Goal: Task Accomplishment & Management: Manage account settings

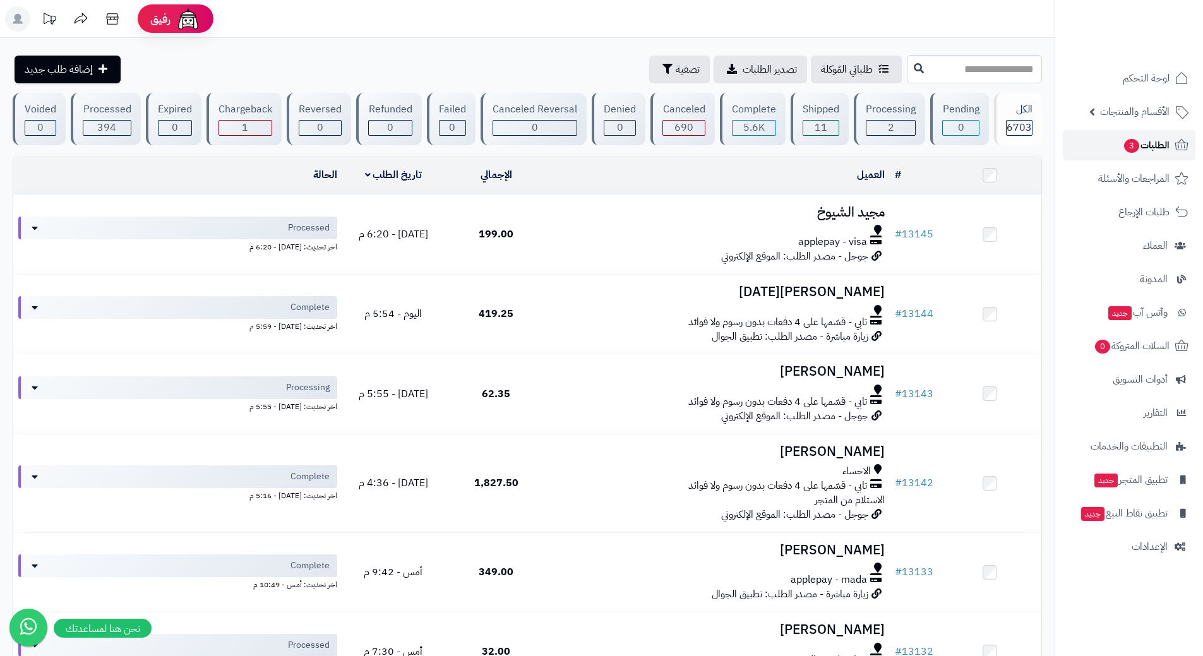
click at [1103, 141] on link "الطلبات 3" at bounding box center [1129, 145] width 133 height 30
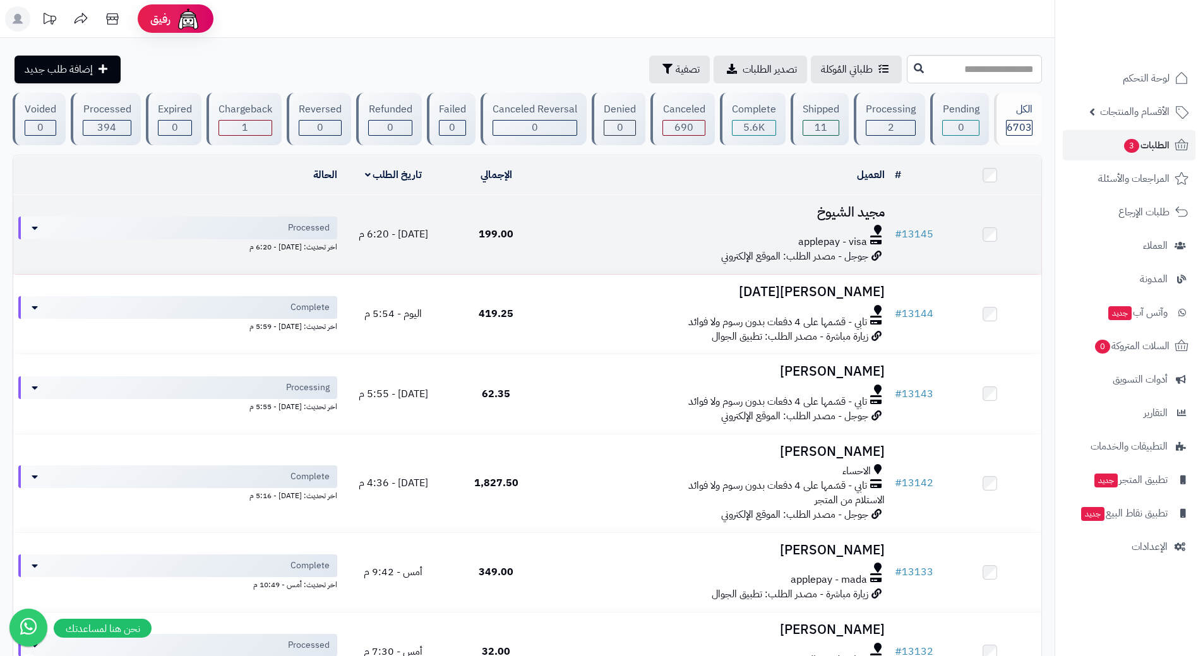
click at [594, 251] on td "مجيد الشيوخ applepay - visa جوجل - مصدر الطلب: الموقع الإلكتروني" at bounding box center [718, 234] width 342 height 79
click at [595, 243] on div "applepay - visa" at bounding box center [719, 242] width 332 height 15
click at [595, 242] on div "applepay - visa" at bounding box center [719, 242] width 332 height 15
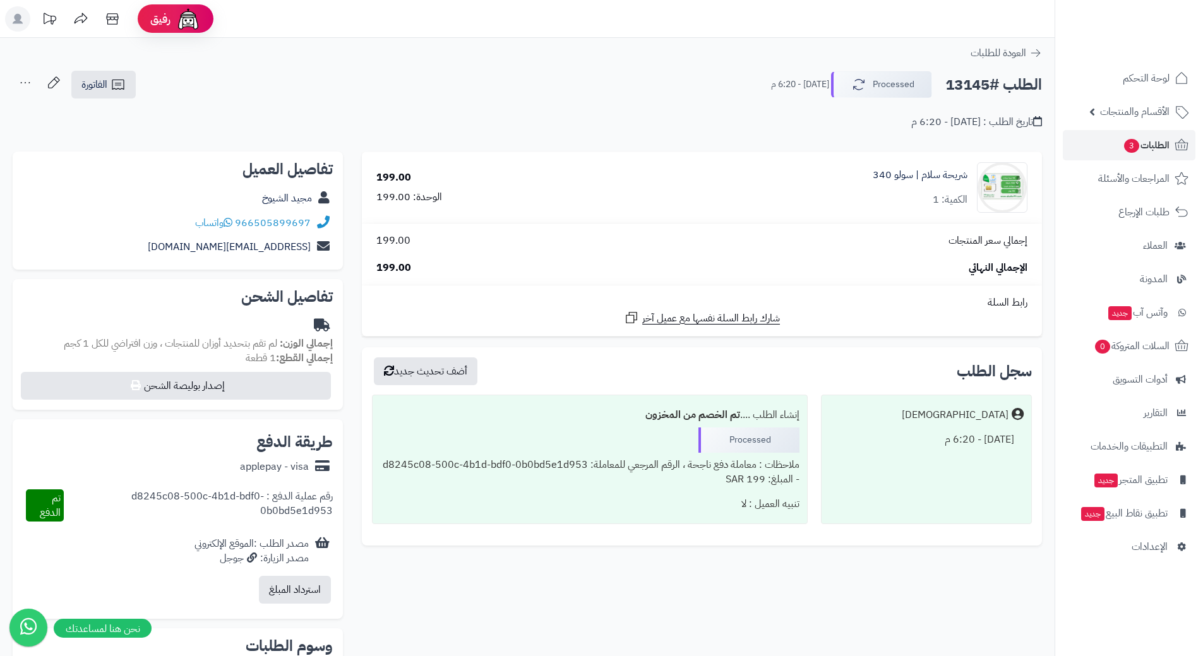
click at [1003, 81] on h2 "الطلب #13145" at bounding box center [993, 85] width 97 height 26
copy div "الطلب #13145 Processed"
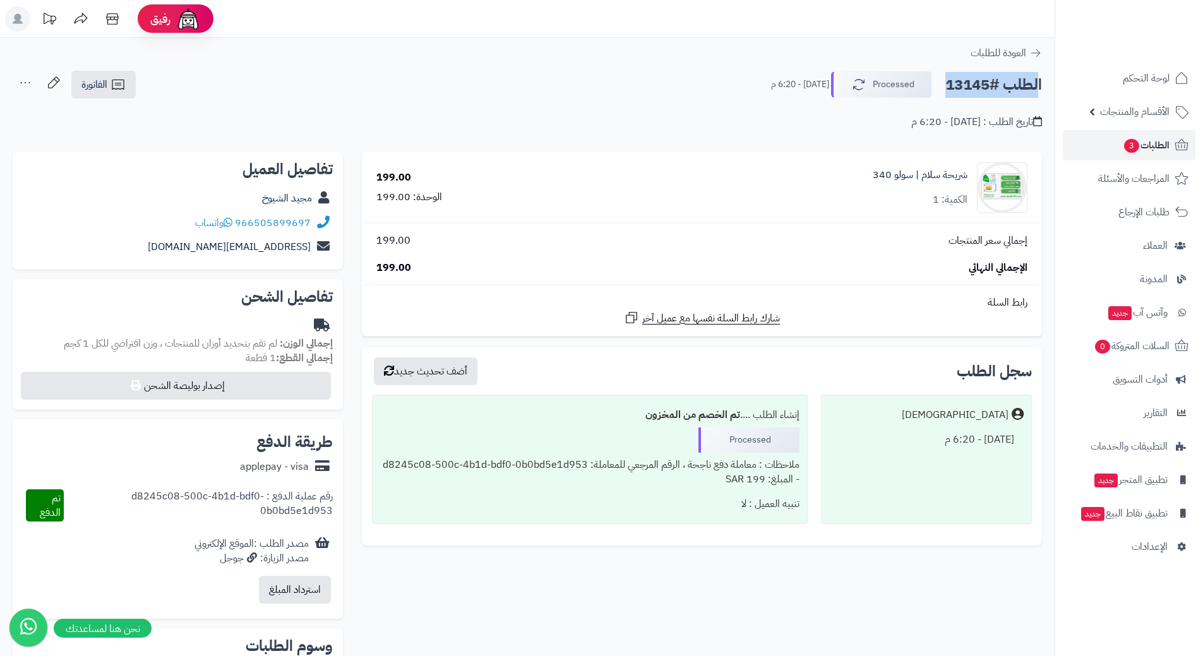
copy div "الطلب #13145 Processed"
click at [220, 224] on span "واتساب" at bounding box center [213, 222] width 37 height 15
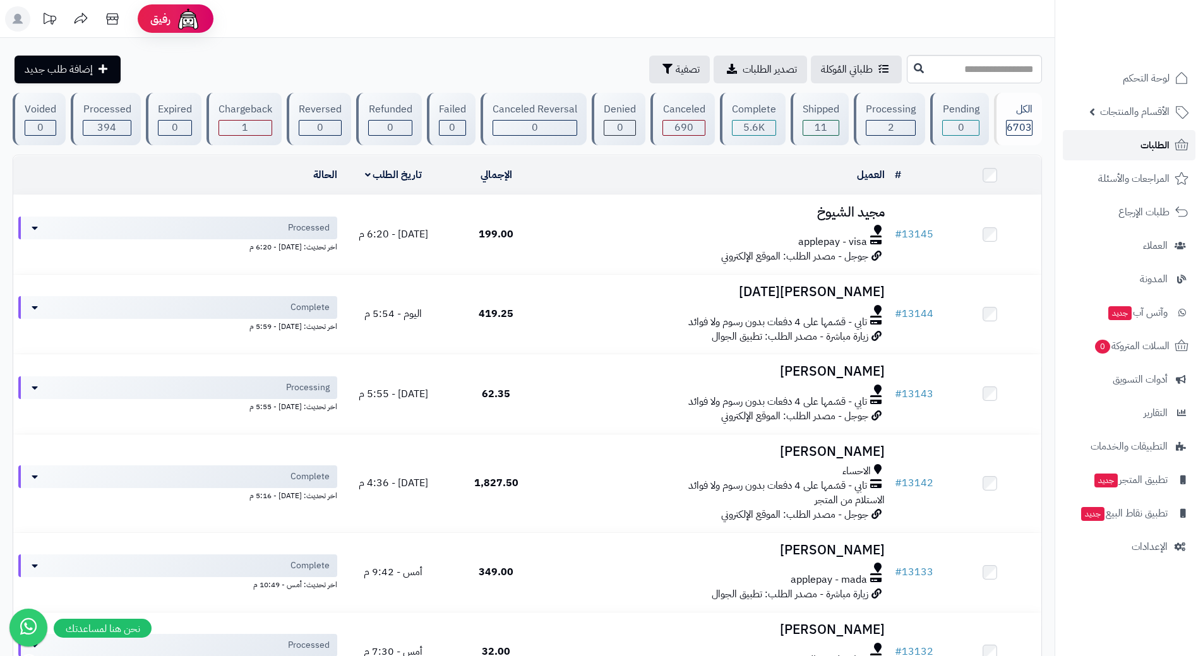
click at [1116, 140] on link "الطلبات" at bounding box center [1129, 145] width 133 height 30
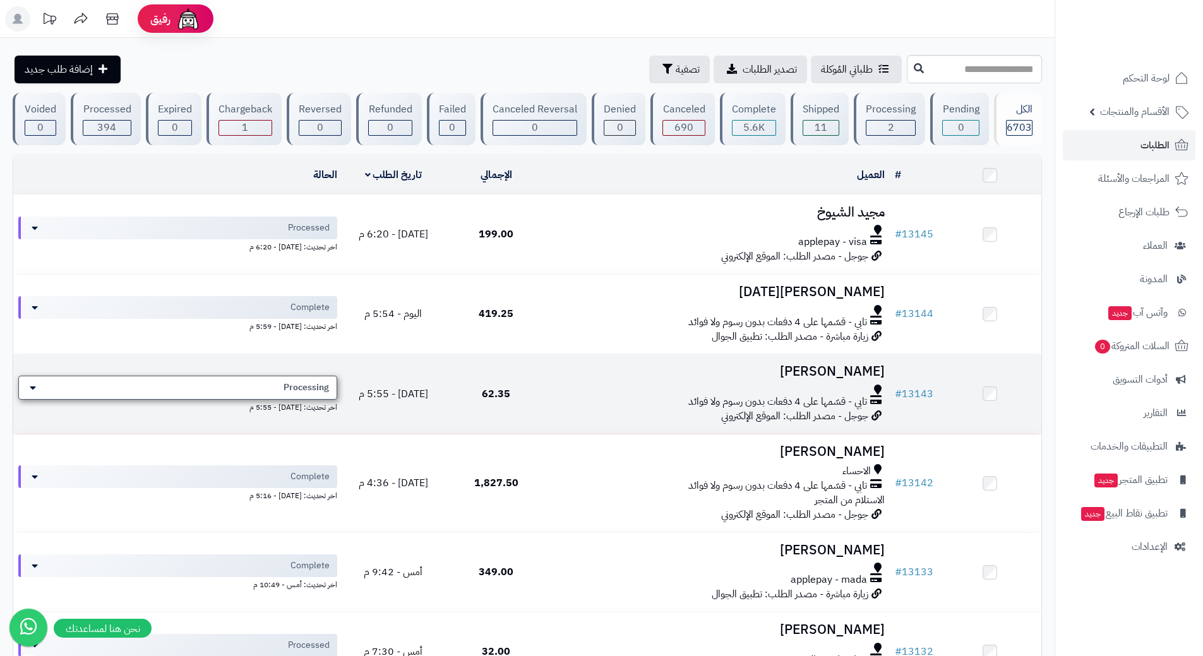
click at [239, 384] on div "Processing" at bounding box center [177, 388] width 319 height 24
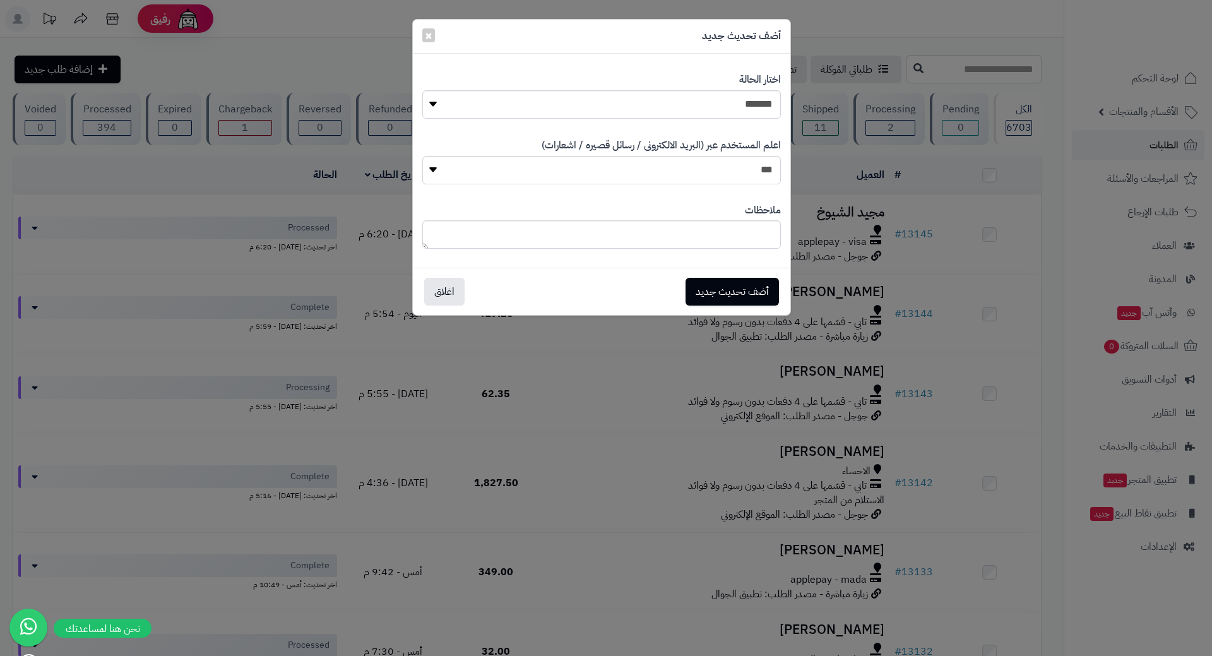
drag, startPoint x: 642, startPoint y: 119, endPoint x: 661, endPoint y: 120, distance: 18.3
click at [647, 119] on div "**********" at bounding box center [601, 95] width 359 height 65
drag, startPoint x: 694, startPoint y: 105, endPoint x: 705, endPoint y: 110, distance: 11.9
click at [696, 105] on select "**********" at bounding box center [601, 104] width 359 height 28
select select "*"
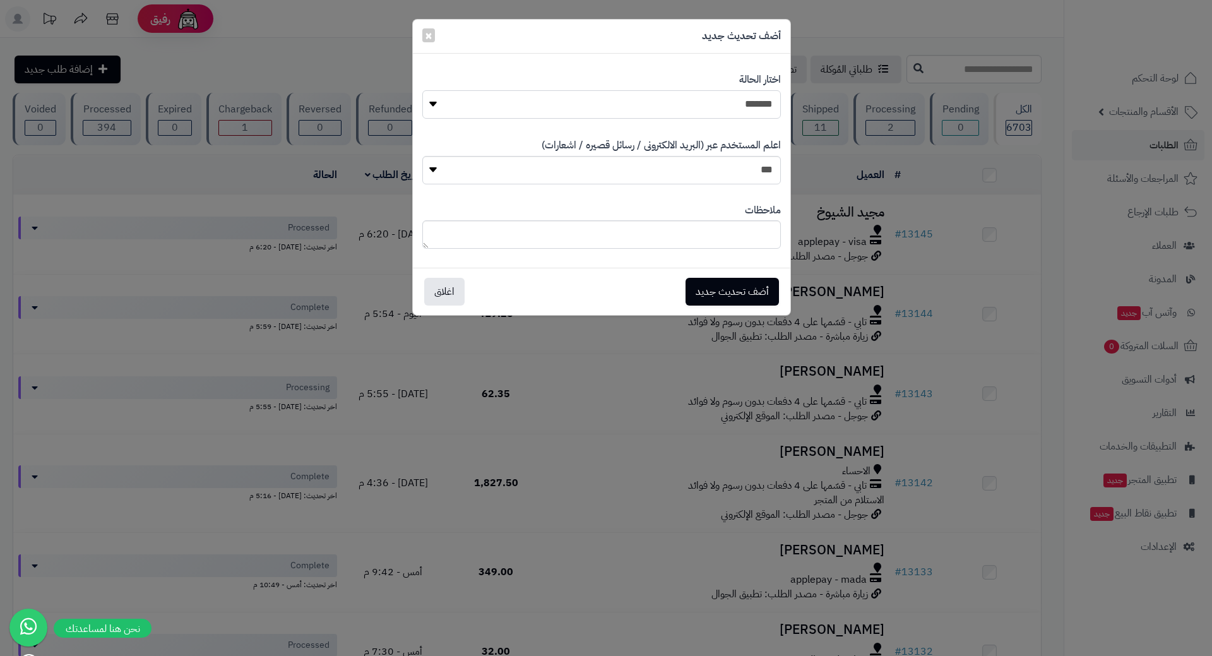
click at [422, 90] on select "**********" at bounding box center [601, 104] width 359 height 28
click at [734, 284] on button "أضف تحديث جديد" at bounding box center [732, 291] width 93 height 28
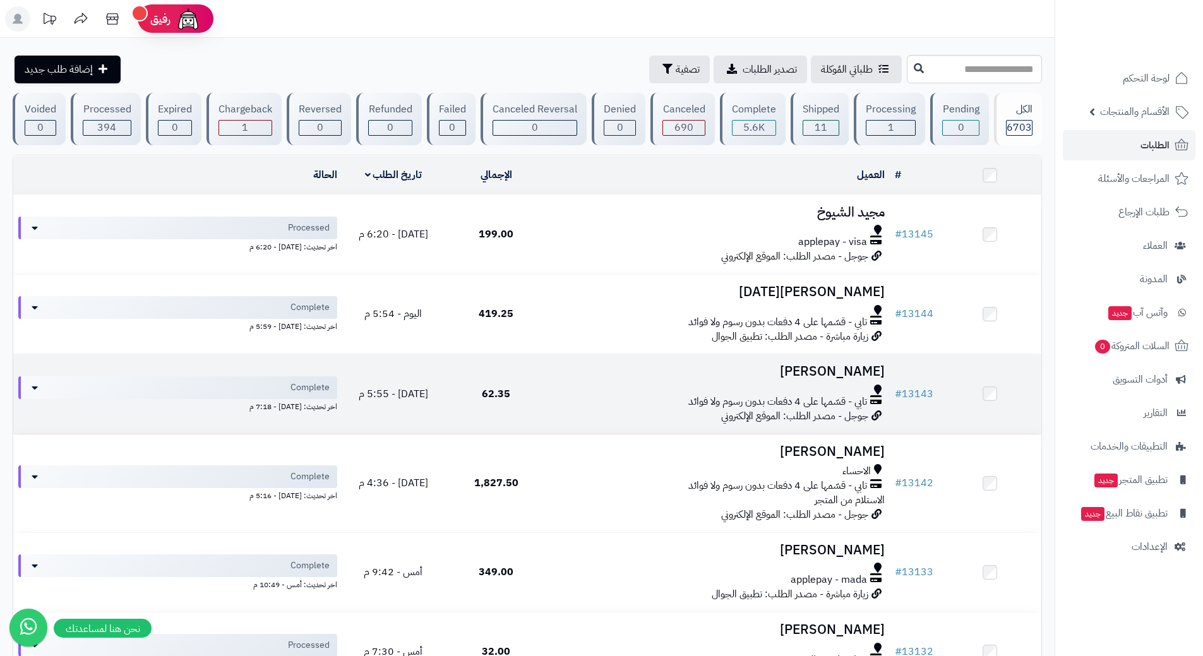
click at [564, 378] on td "عطيه زعله تابي - قسّمها على 4 دفعات بدون رسوم ولا فوائد جوجل - مصدر الطلب: المو…" at bounding box center [718, 393] width 342 height 79
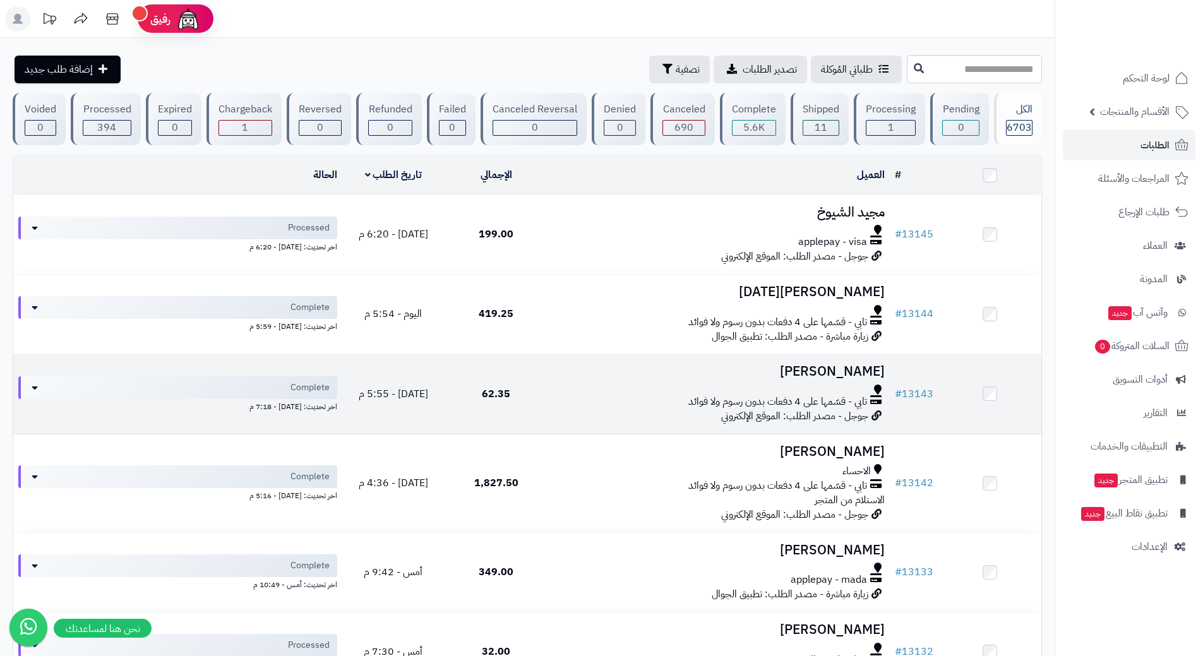
click at [564, 378] on td "عطيه زعله تابي - قسّمها على 4 دفعات بدون رسوم ولا فوائد جوجل - مصدر الطلب: المو…" at bounding box center [718, 393] width 342 height 79
click at [565, 378] on td "عطيه زعله تابي - قسّمها على 4 دفعات بدون رسوم ولا فوائد جوجل - مصدر الطلب: المو…" at bounding box center [718, 393] width 342 height 79
click at [566, 376] on h3 "[PERSON_NAME]" at bounding box center [719, 371] width 332 height 15
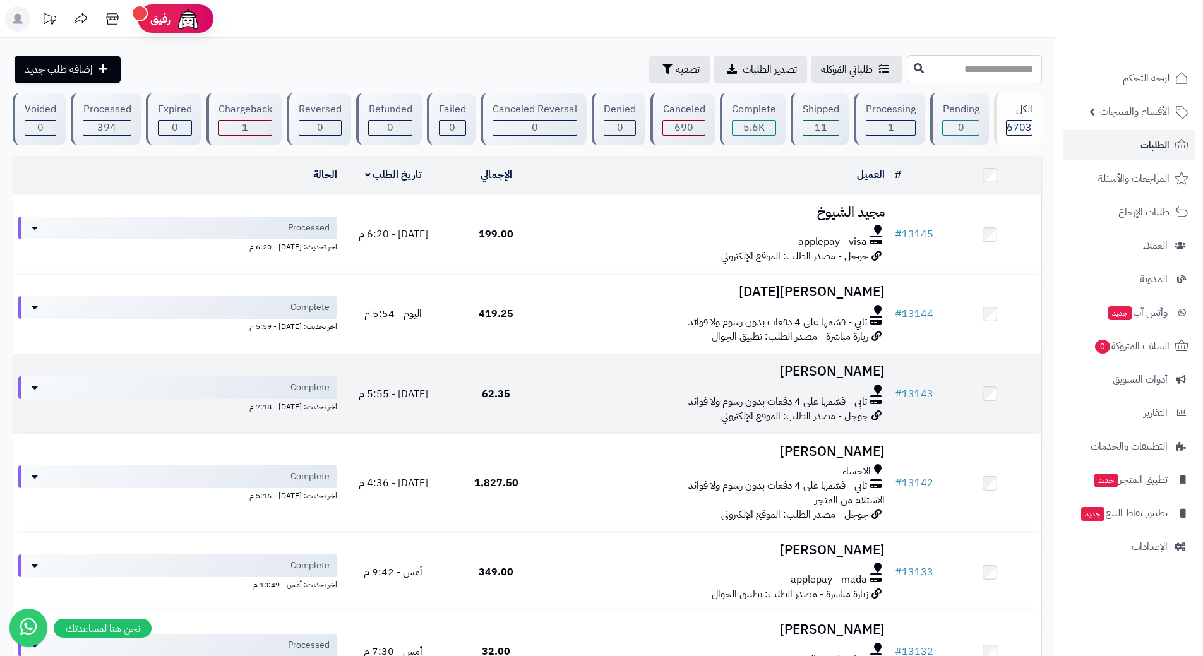
click at [566, 376] on h3 "[PERSON_NAME]" at bounding box center [719, 371] width 332 height 15
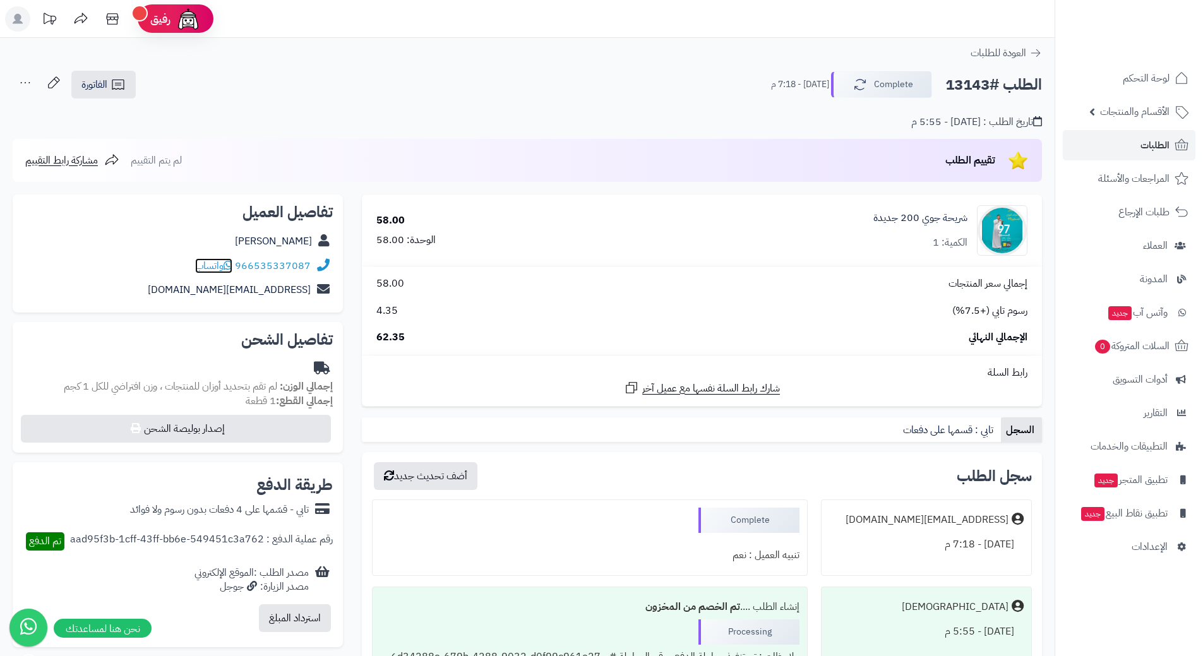
click at [231, 265] on icon at bounding box center [228, 265] width 9 height 10
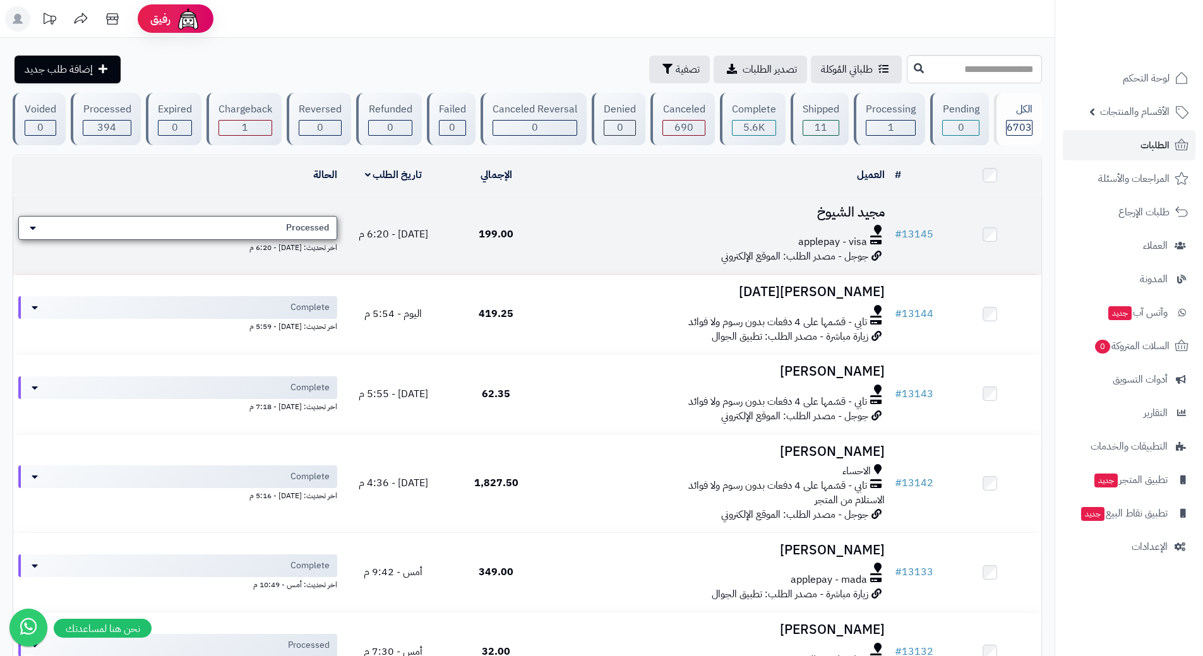
click at [246, 224] on div "Processed" at bounding box center [177, 228] width 319 height 24
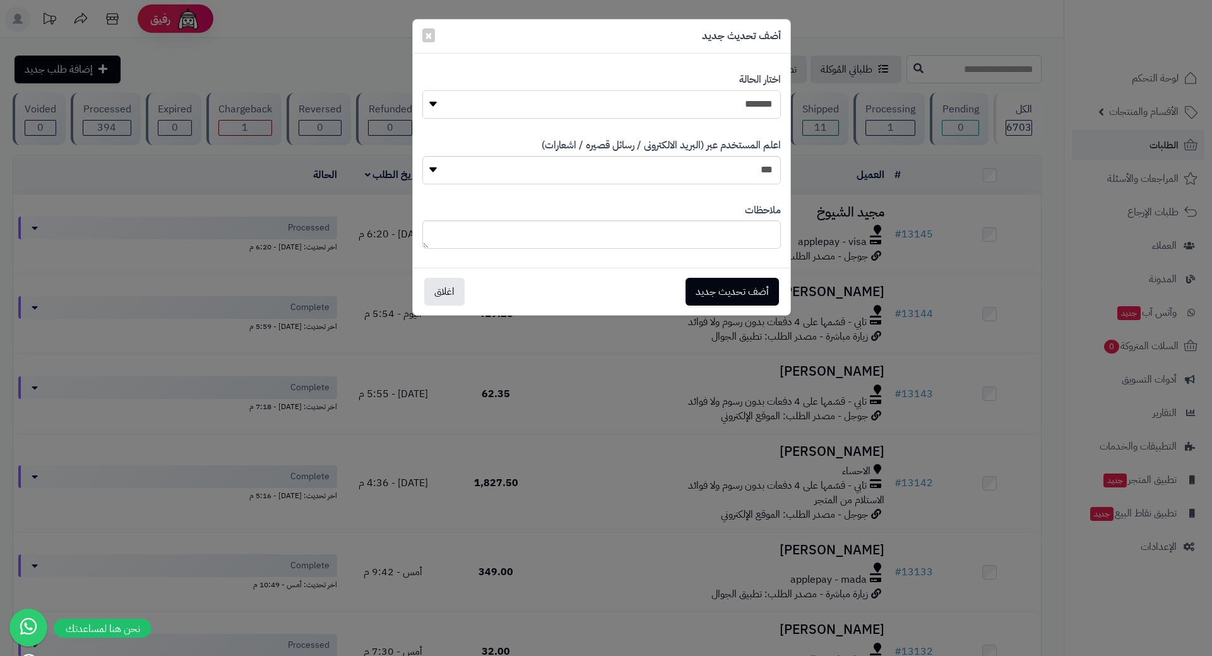
click at [662, 111] on select "**********" at bounding box center [601, 104] width 359 height 28
select select "*"
click at [422, 90] on select "**********" at bounding box center [601, 104] width 359 height 28
click at [729, 285] on button "أضف تحديث جديد" at bounding box center [732, 291] width 93 height 28
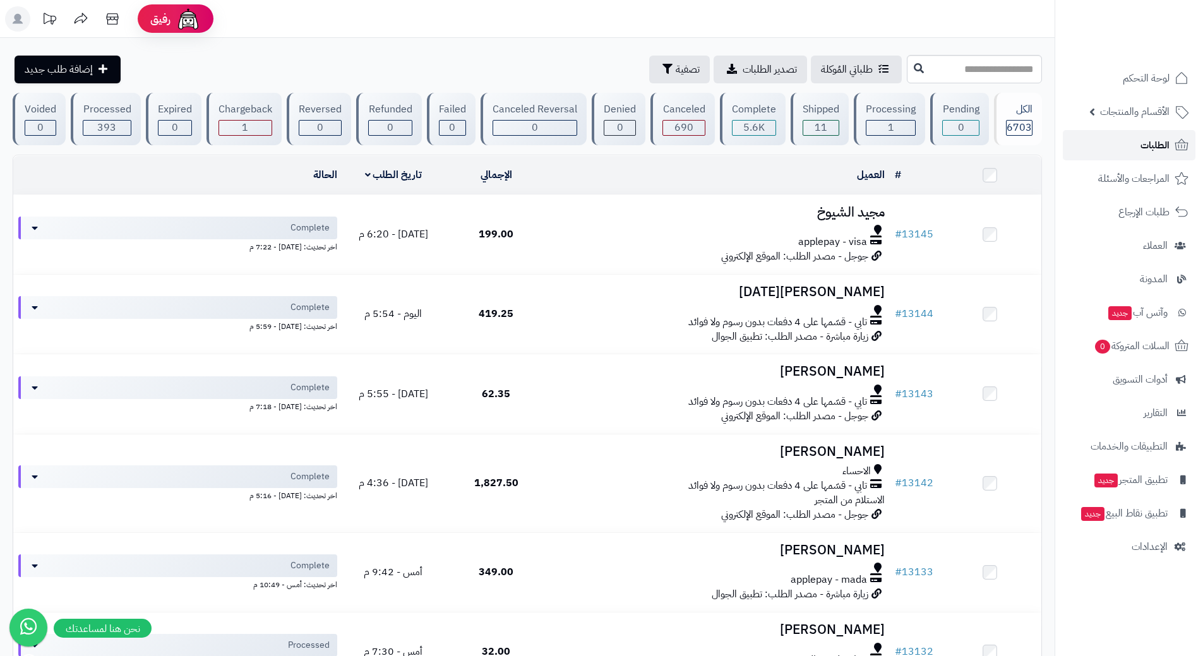
click at [1119, 145] on link "الطلبات" at bounding box center [1129, 145] width 133 height 30
click at [542, 655] on html "رفيق ! 0 الطلبات معالجة مكتمل إرجاع المنتجات العملاء المتواجدون الان 8933 عملاء…" at bounding box center [601, 328] width 1203 height 656
click at [1075, 143] on link "الطلبات" at bounding box center [1129, 145] width 133 height 30
click at [1102, 150] on link "الطلبات" at bounding box center [1129, 145] width 133 height 30
click at [1092, 149] on link "الطلبات" at bounding box center [1129, 145] width 133 height 30
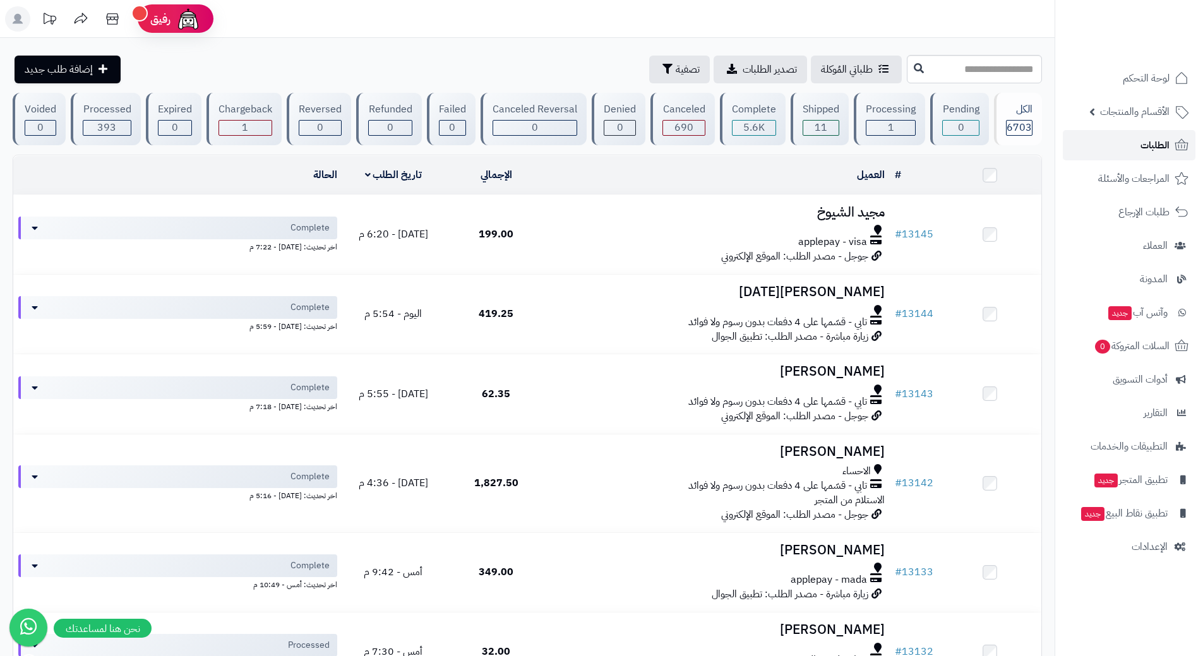
click at [1124, 146] on link "الطلبات" at bounding box center [1129, 145] width 133 height 30
